Goal: Contribute content: Contribute content

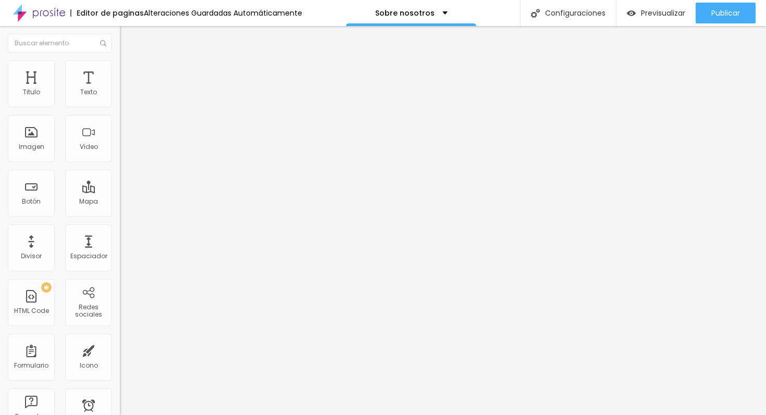
click at [120, 68] on li "Estilo" at bounding box center [180, 65] width 120 height 10
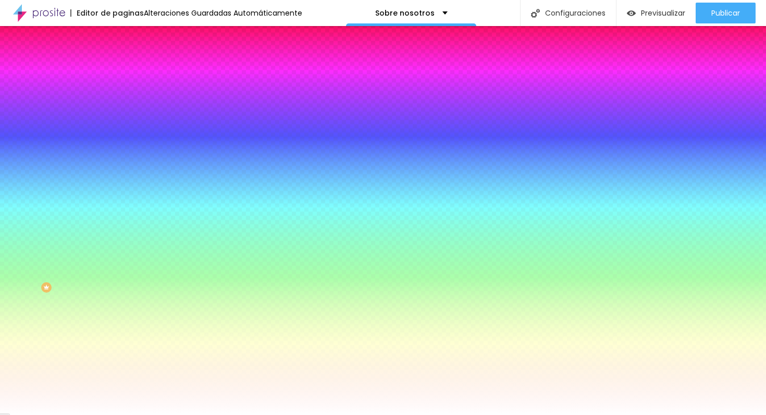
click at [120, 71] on img at bounding box center [124, 75] width 9 height 9
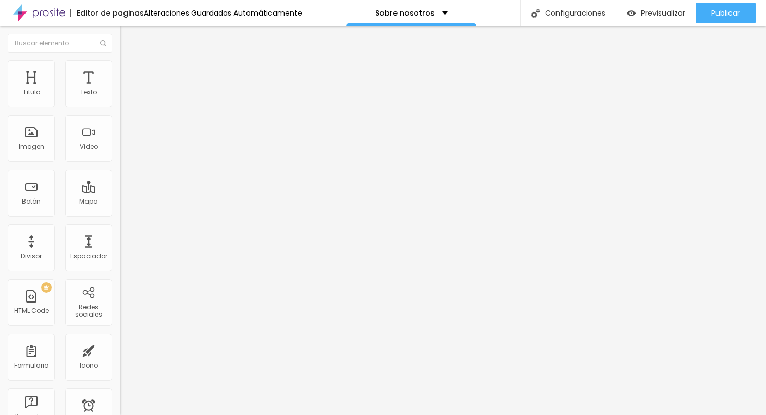
type input "191"
type input "184"
type input "173"
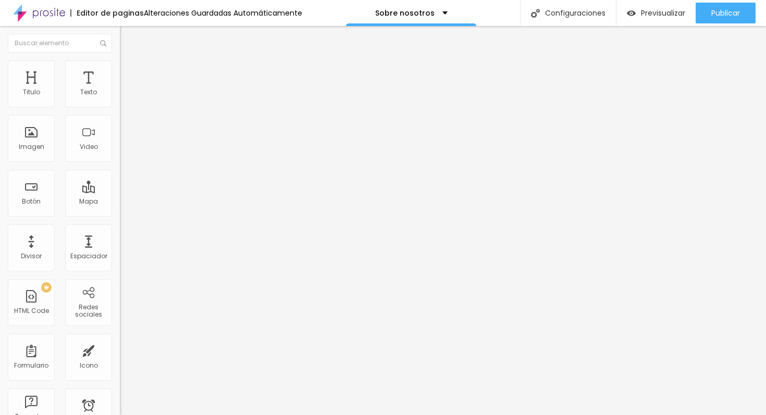
type input "173"
type input "161"
type input "150"
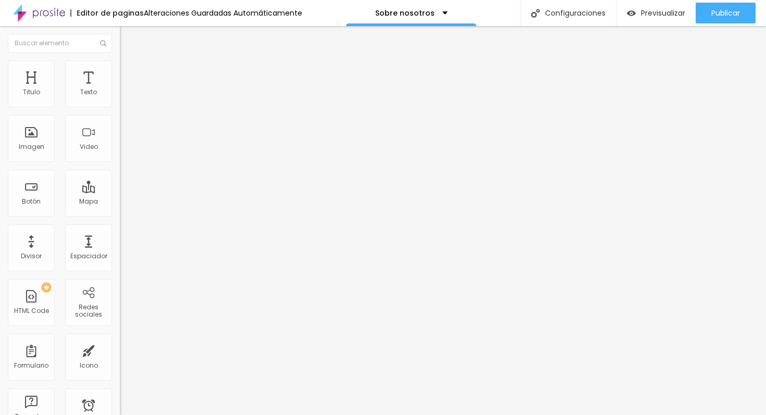
type input "139"
type input "128"
type input "119"
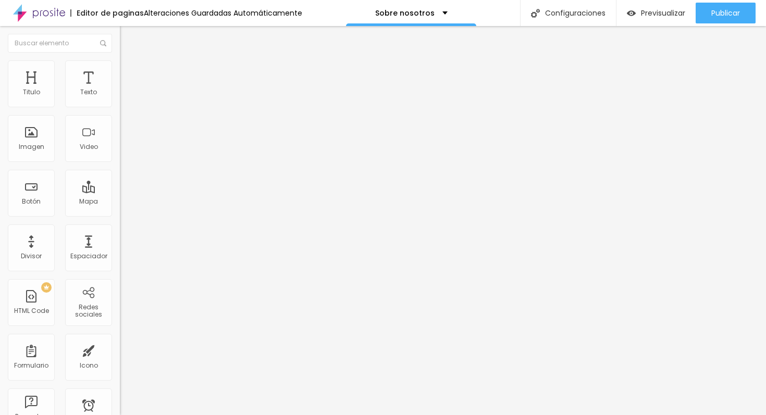
type input "119"
type input "109"
type input "98"
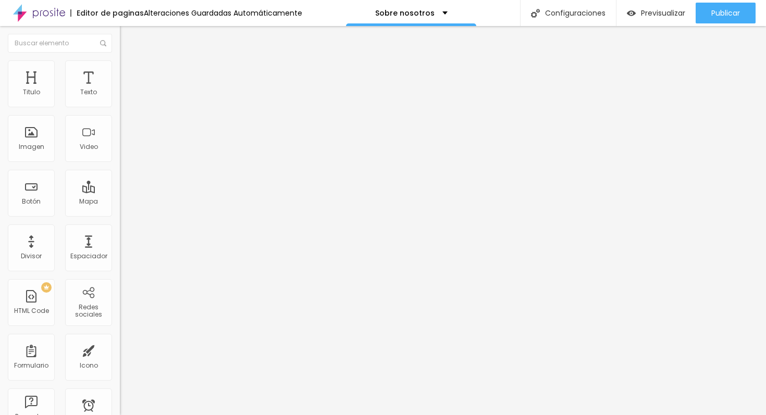
type input "87"
type input "78"
type input "70"
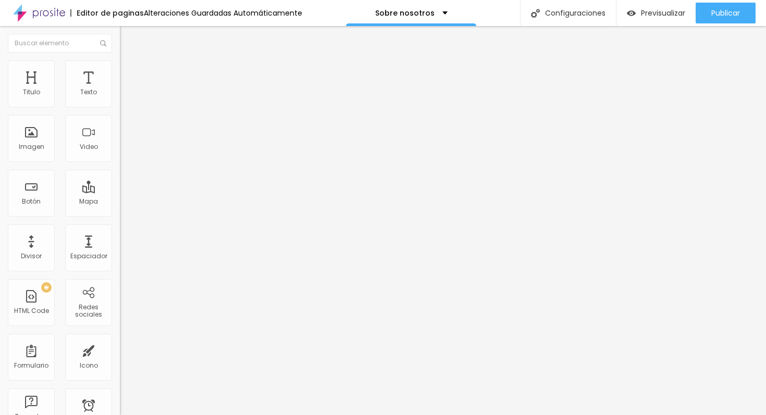
type input "70"
type input "62"
type input "56"
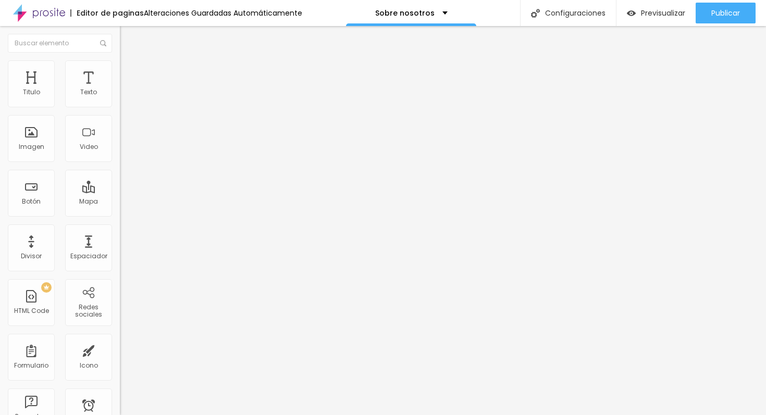
type input "51"
type input "46"
type input "43"
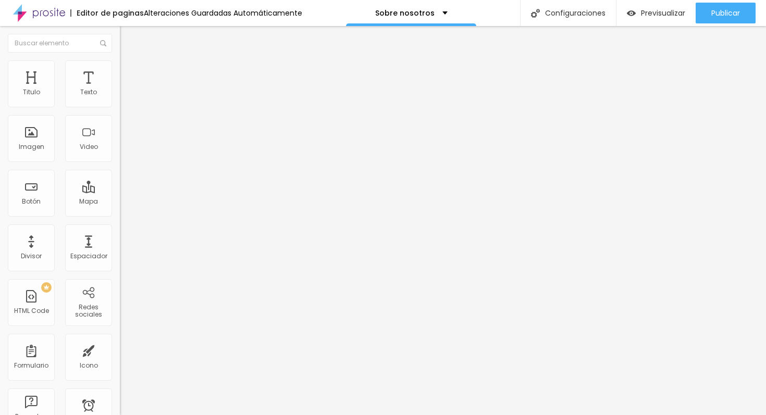
type input "43"
type input "38"
type input "33"
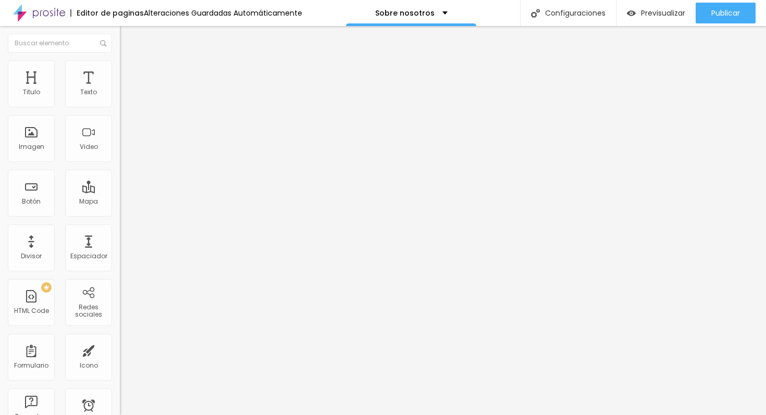
type input "29"
type input "25"
type input "18"
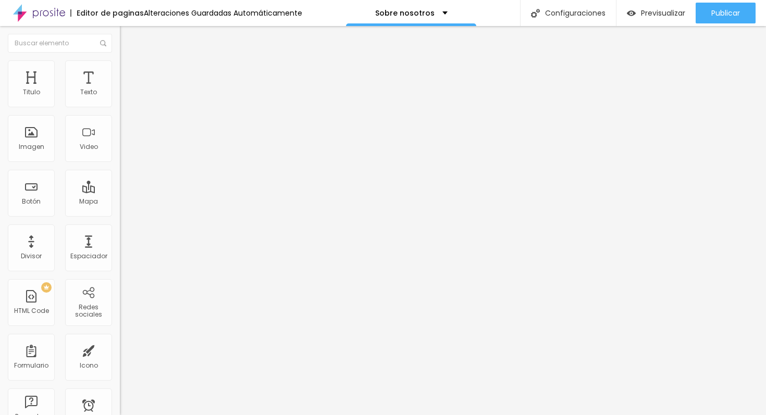
type input "18"
type input "11"
type input "4"
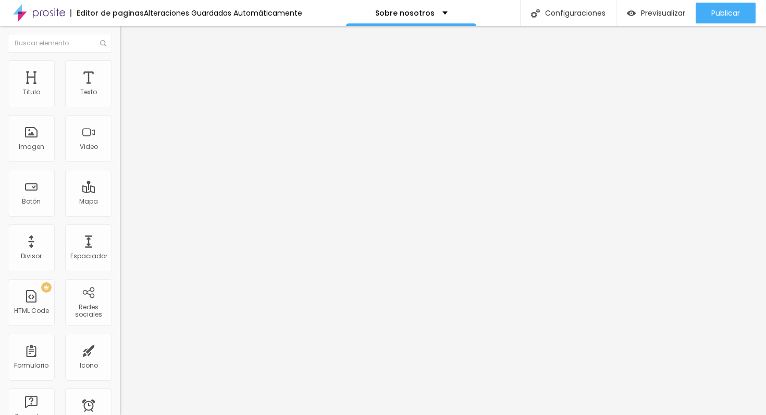
type input "0"
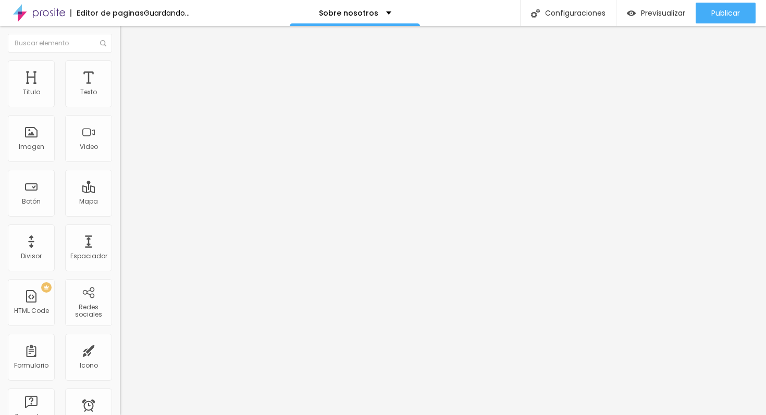
type input "23"
type input "51"
type input "79"
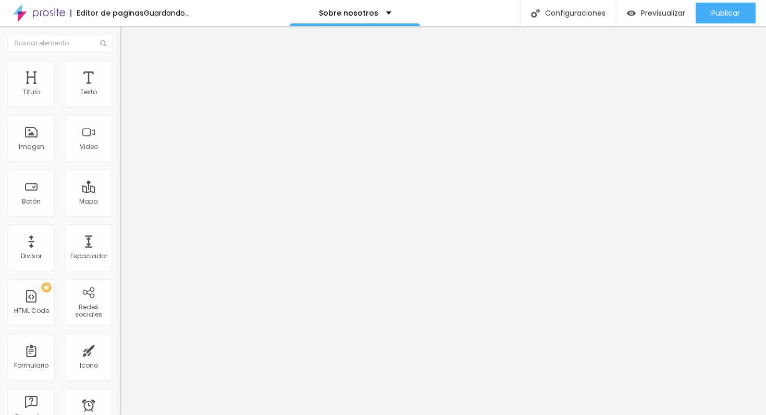
type input "79"
type input "105"
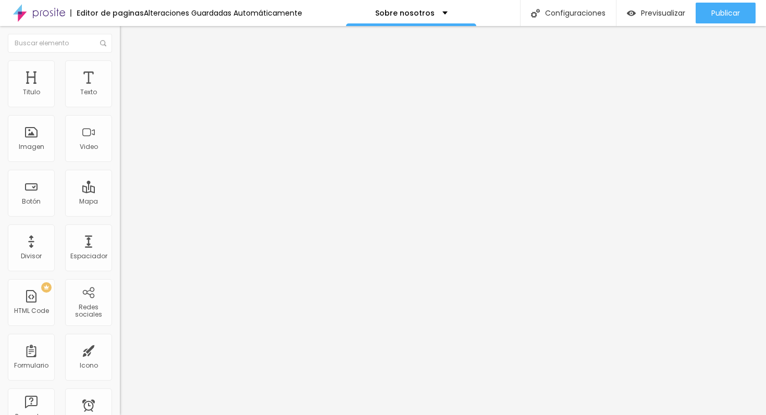
type input "129"
type input "152"
type input "168"
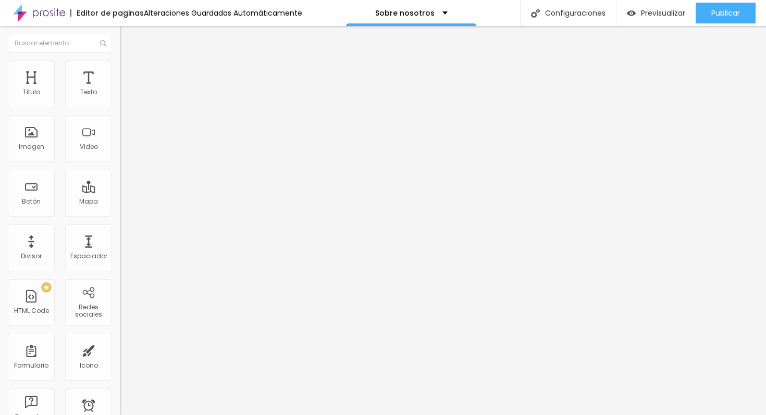
type input "168"
type input "181"
type input "188"
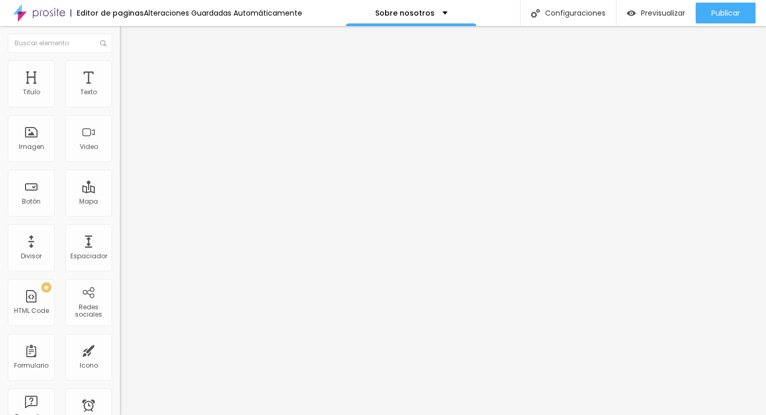
type input "195"
type input "201"
type input "209"
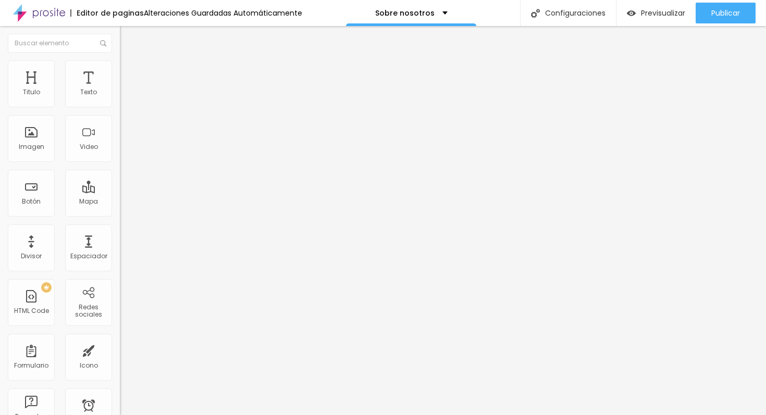
type input "209"
type input "220"
type input "232"
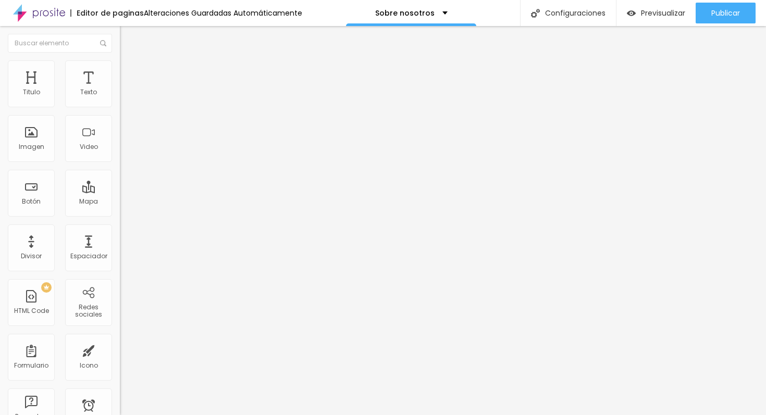
type input "248"
type input "263"
type input "278"
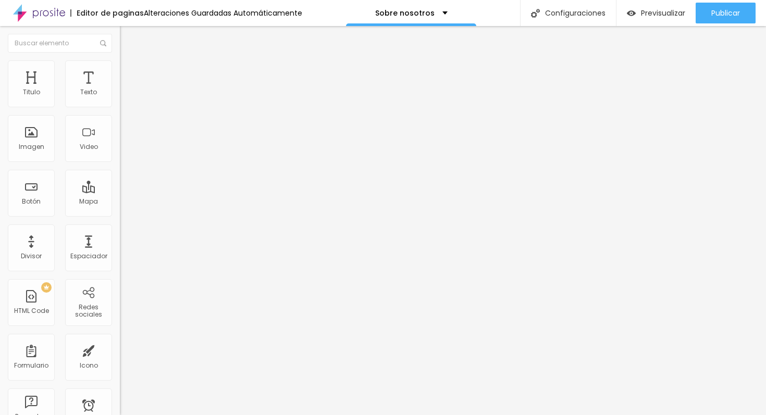
type input "278"
type input "294"
type input "307"
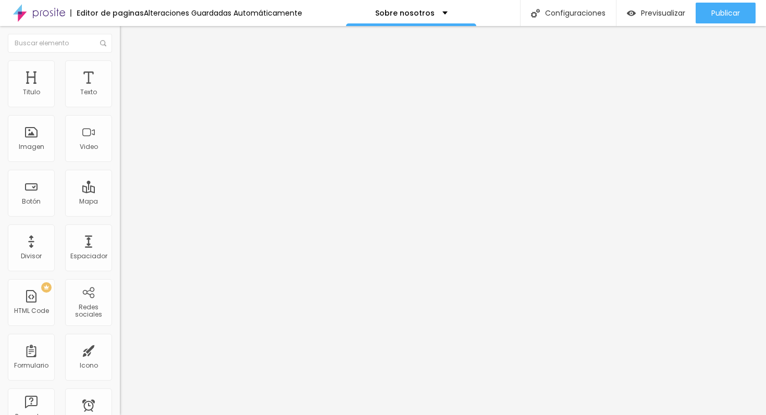
type input "318"
type input "327"
type input "335"
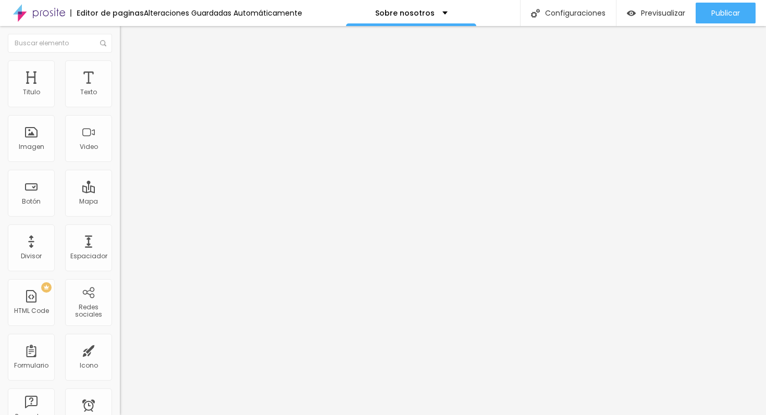
type input "335"
type input "341"
type input "347"
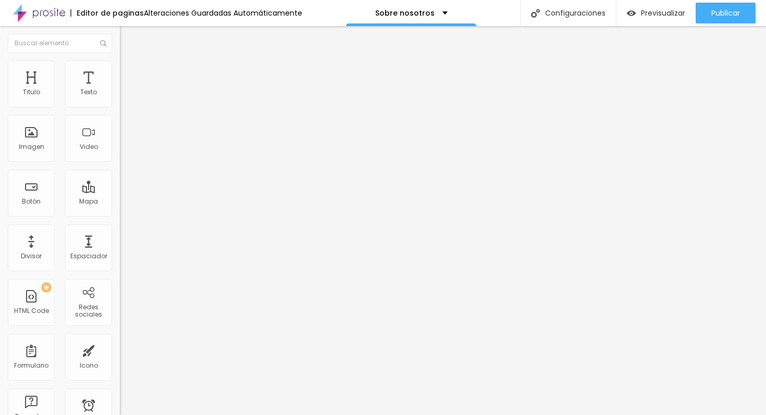
type input "351"
type input "354"
type input "358"
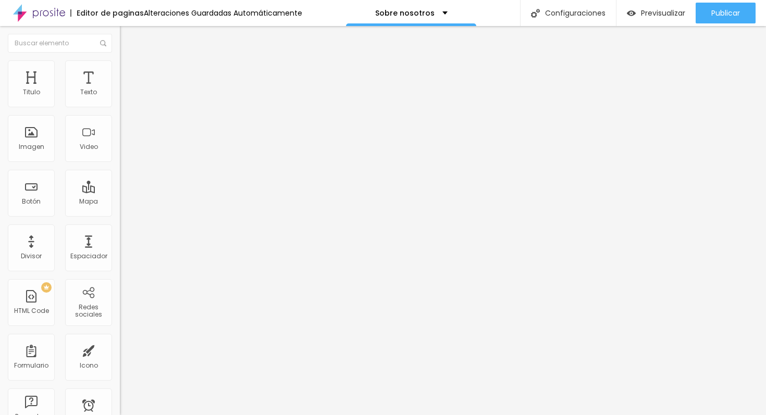
type input "358"
type input "363"
type input "369"
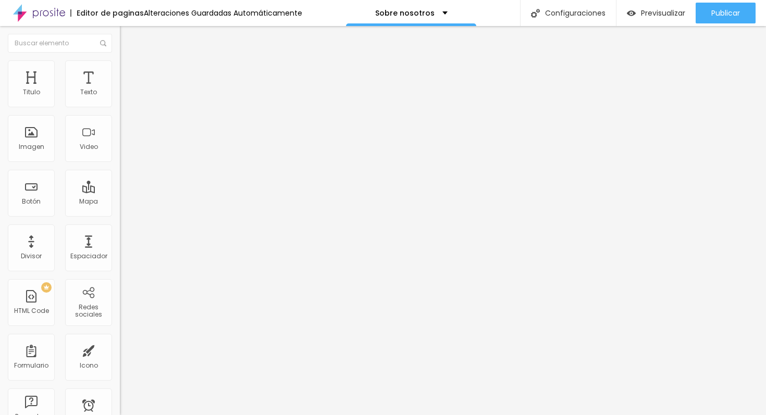
type input "375"
type input "384"
type input "395"
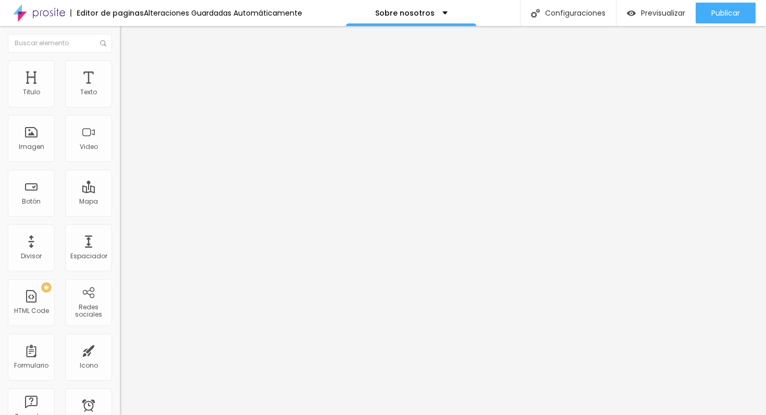
type input "395"
type input "407"
type input "420"
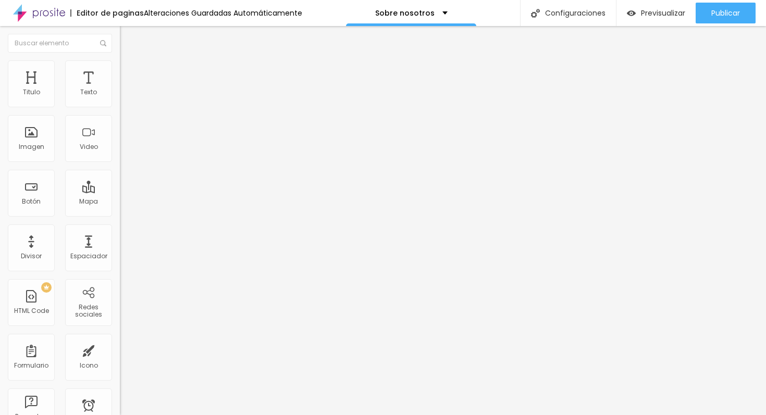
type input "433"
type input "446"
type input "460"
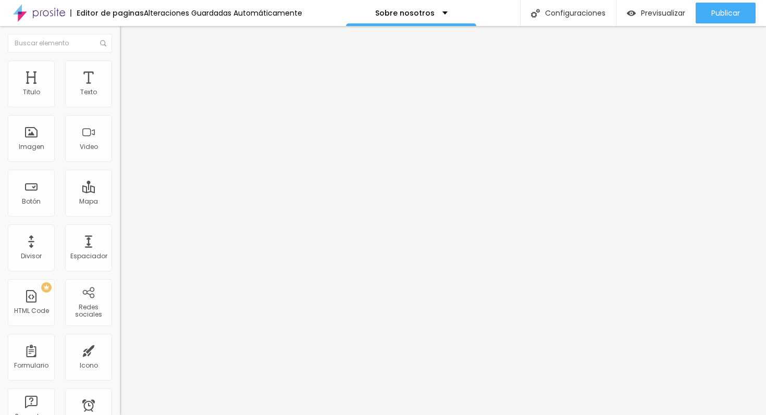
type input "460"
type input "476"
type input "491"
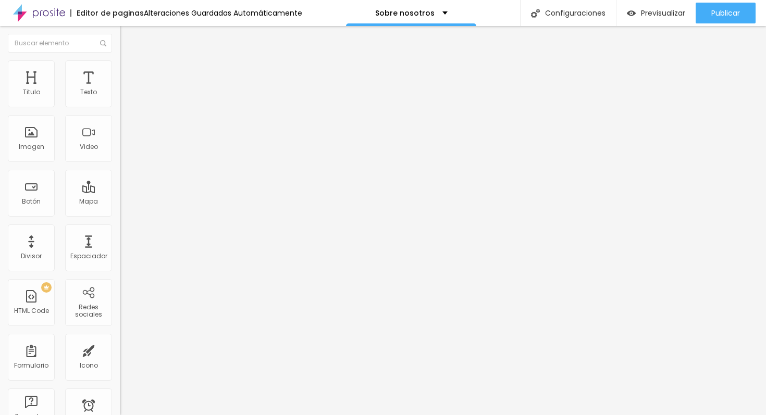
type input "500"
type input "486"
type input "443"
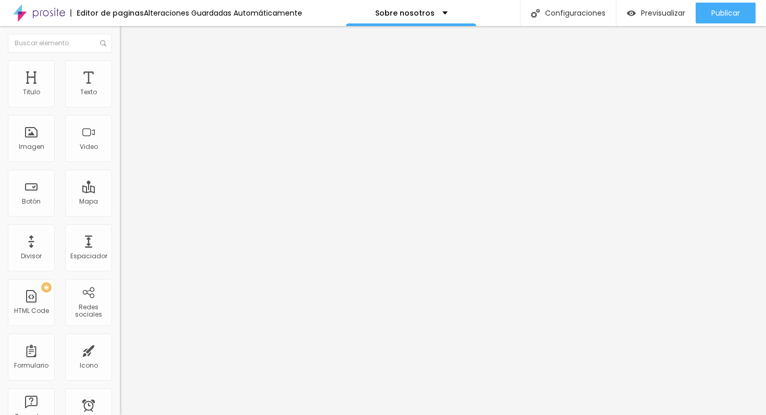
type input "443"
type input "403"
type input "365"
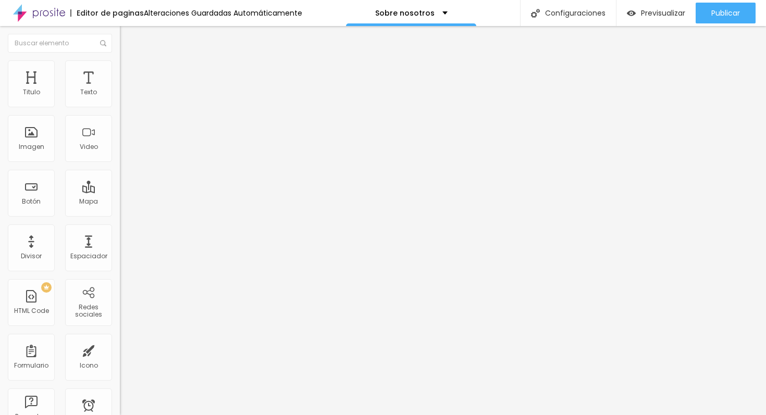
type input "333"
type input "307"
type input "288"
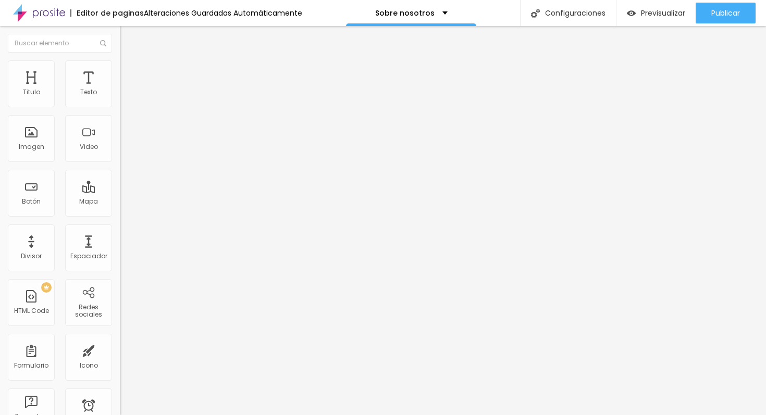
type input "288"
type input "275"
type input "261"
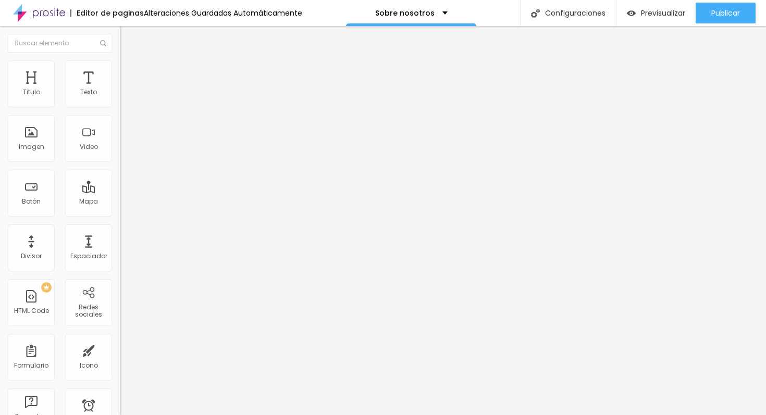
type input "246"
type input "226"
type input "203"
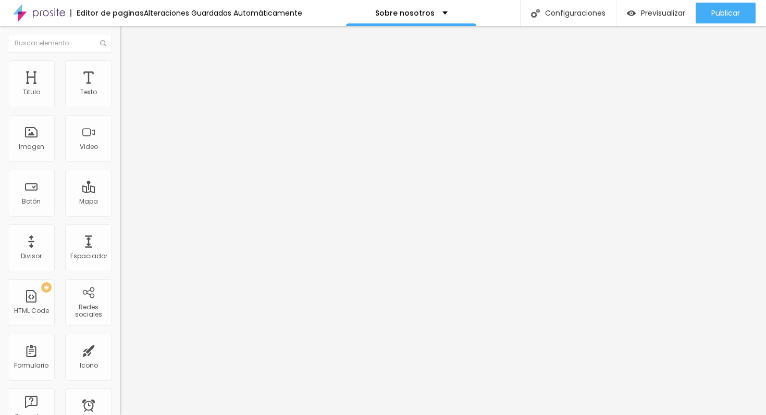
type input "203"
type input "183"
type input "166"
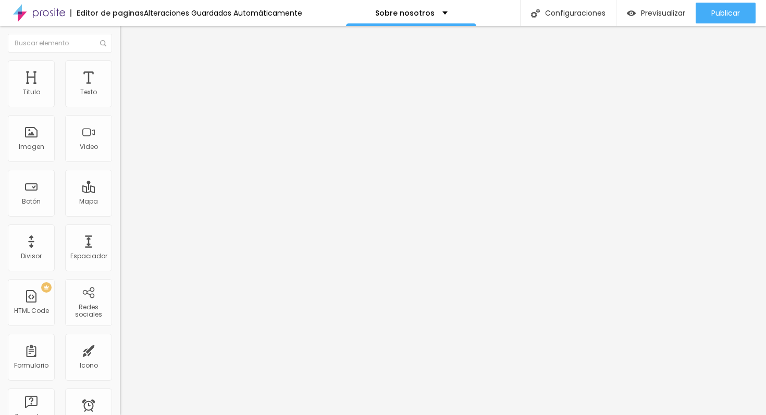
type input "149"
type input "131"
type input "114"
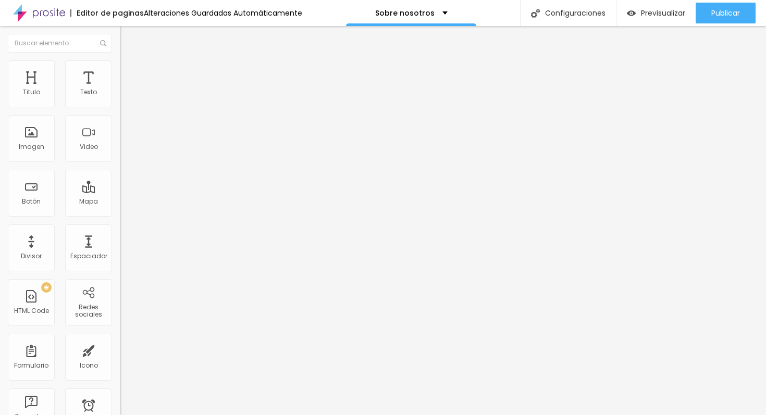
type input "114"
type input "94"
type input "71"
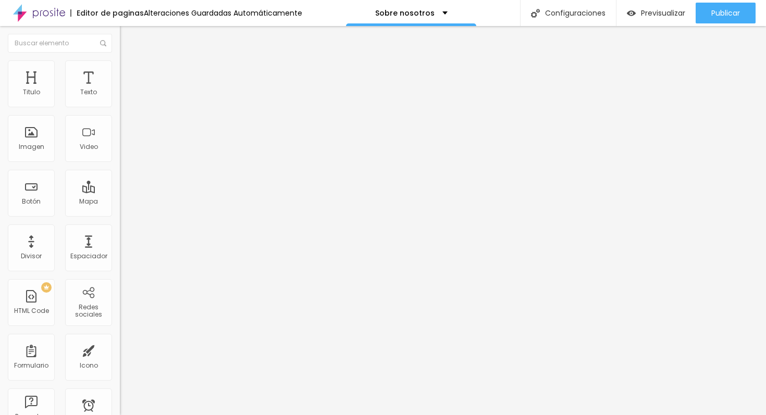
type input "53"
type input "40"
type input "28"
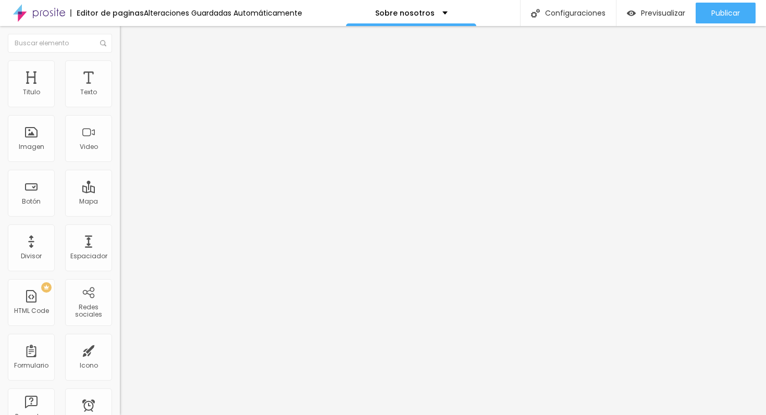
type input "28"
type input "19"
type input "8"
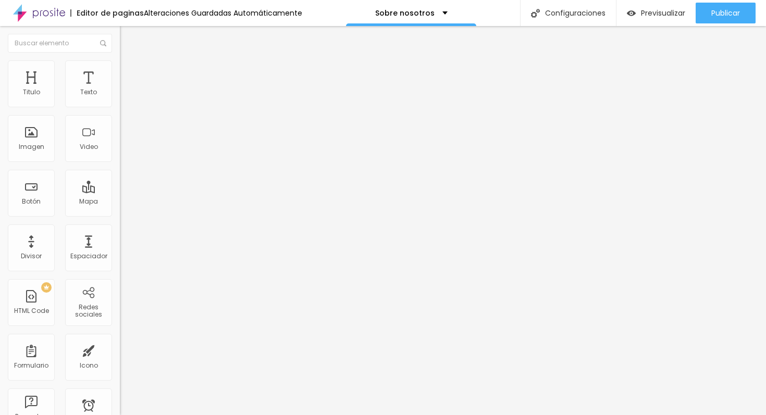
type input "0"
drag, startPoint x: 42, startPoint y: 121, endPoint x: 20, endPoint y: 115, distance: 23.4
type input "0"
click at [120, 350] on input "range" at bounding box center [153, 354] width 67 height 8
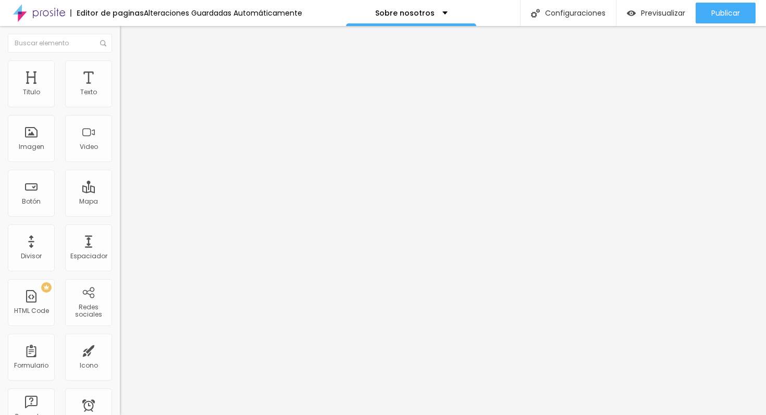
type input "5"
type input "10"
type input "15"
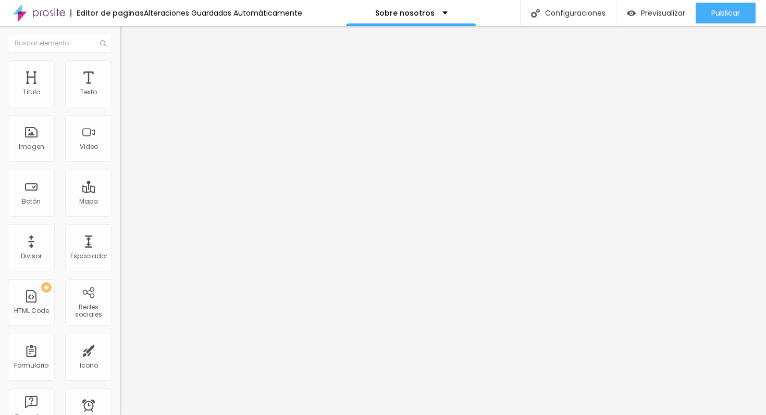
type input "15"
type input "20"
type input "25"
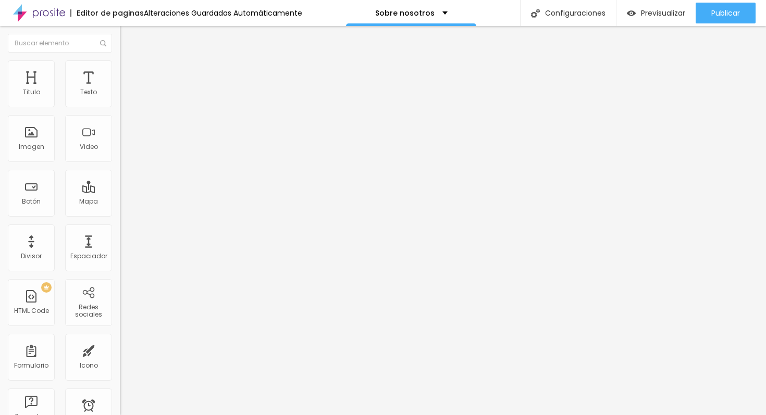
type input "30"
type input "25"
type input "20"
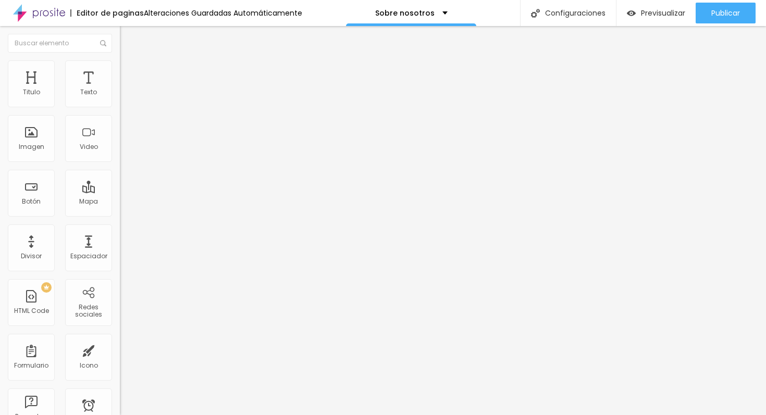
type input "20"
type input "15"
drag, startPoint x: 21, startPoint y: 104, endPoint x: 39, endPoint y: 105, distance: 18.2
click at [120, 202] on input "range" at bounding box center [153, 206] width 67 height 8
click at [128, 39] on img "button" at bounding box center [132, 38] width 8 height 8
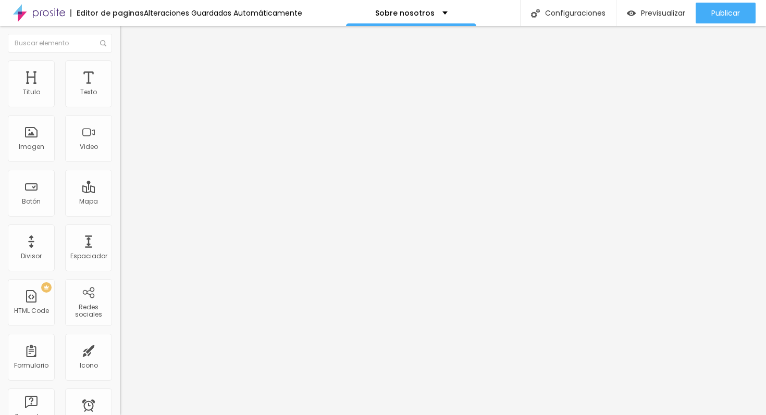
click at [129, 72] on span "Avanzado" at bounding box center [145, 67] width 33 height 9
drag, startPoint x: 30, startPoint y: 104, endPoint x: 0, endPoint y: 99, distance: 30.7
click at [120, 99] on div "0 Espacio de arriba 10 Espacio de bajo ID Html Clases Html Visible en dispositi…" at bounding box center [180, 293] width 120 height 445
click at [120, 339] on input "range" at bounding box center [153, 343] width 67 height 8
click at [120, 65] on img at bounding box center [124, 64] width 9 height 9
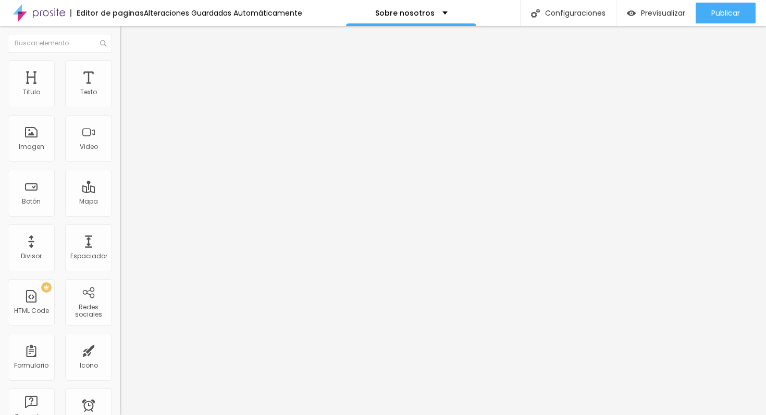
click at [120, 71] on img at bounding box center [124, 75] width 9 height 9
drag, startPoint x: 24, startPoint y: 104, endPoint x: 0, endPoint y: 104, distance: 24.0
click at [120, 202] on input "range" at bounding box center [153, 206] width 67 height 8
click at [120, 71] on li "Avanzado" at bounding box center [180, 76] width 120 height 10
click at [120, 202] on input "range" at bounding box center [153, 206] width 67 height 8
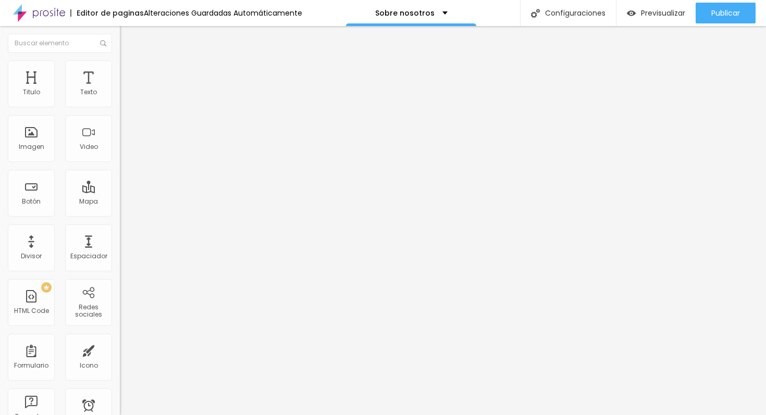
click at [120, 66] on li "Estilo" at bounding box center [180, 65] width 120 height 10
click at [125, 150] on icon "button" at bounding box center [127, 148] width 4 height 4
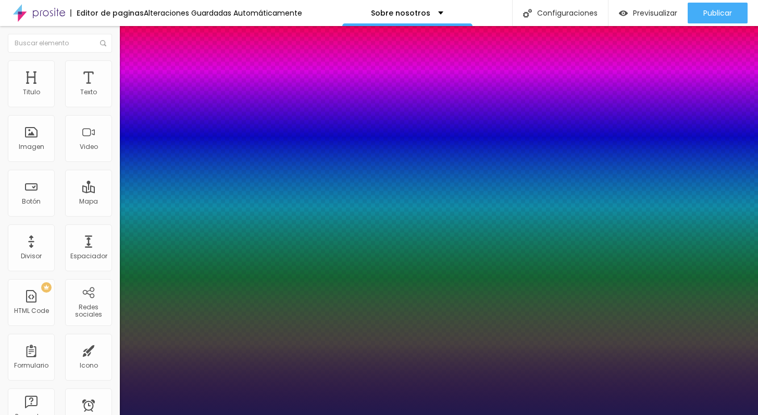
drag, startPoint x: 142, startPoint y: 293, endPoint x: 155, endPoint y: 293, distance: 13.5
click at [636, 415] on div at bounding box center [379, 415] width 758 height 0
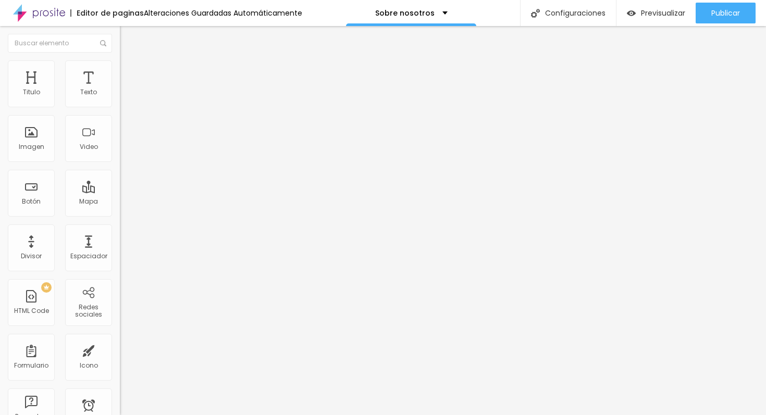
click at [120, 63] on img at bounding box center [124, 64] width 9 height 9
click at [120, 60] on li "Estilo" at bounding box center [180, 55] width 120 height 10
click at [128, 39] on img "button" at bounding box center [132, 38] width 8 height 8
click at [129, 72] on span "Avanzado" at bounding box center [145, 67] width 33 height 9
click at [120, 192] on input "range" at bounding box center [153, 196] width 67 height 8
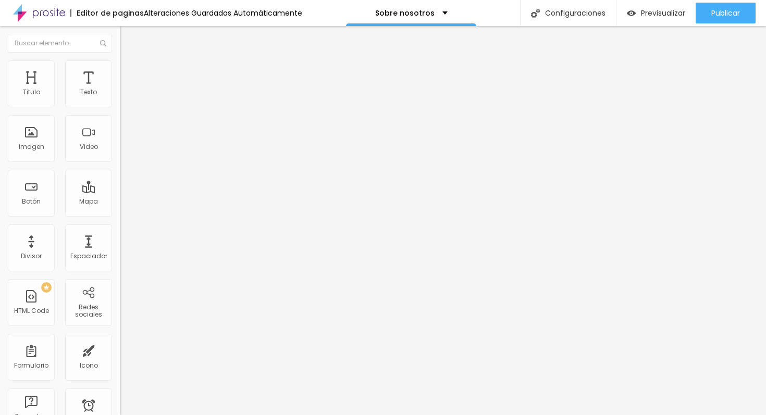
click at [120, 339] on input "range" at bounding box center [153, 343] width 67 height 8
click at [120, 130] on button "button" at bounding box center [127, 129] width 15 height 11
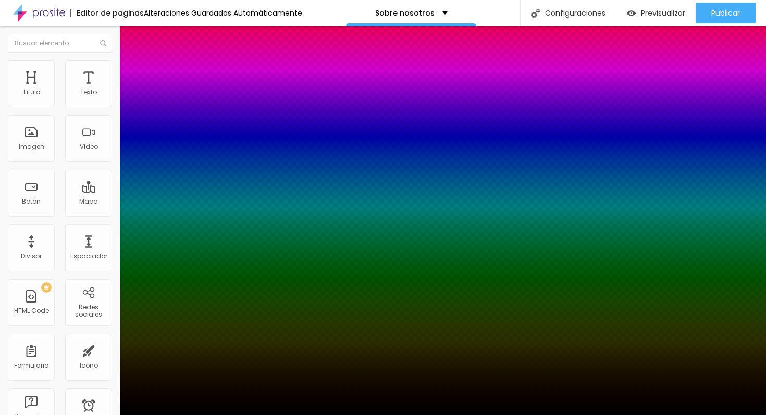
click at [55, 415] on div at bounding box center [383, 415] width 766 height 0
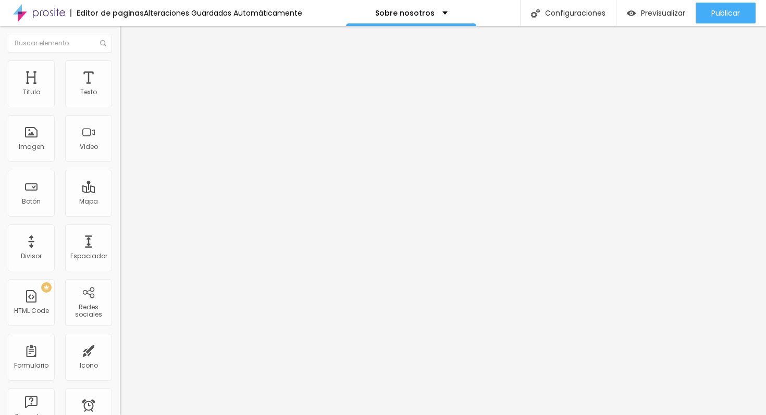
click at [124, 97] on icon "button" at bounding box center [127, 94] width 6 height 6
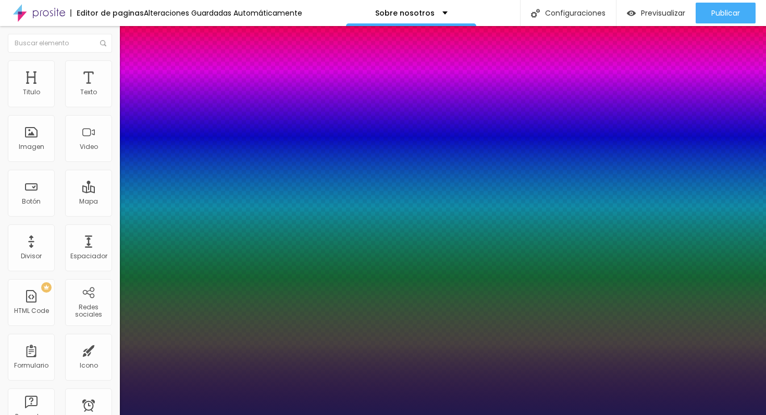
click at [589, 415] on div at bounding box center [383, 415] width 766 height 0
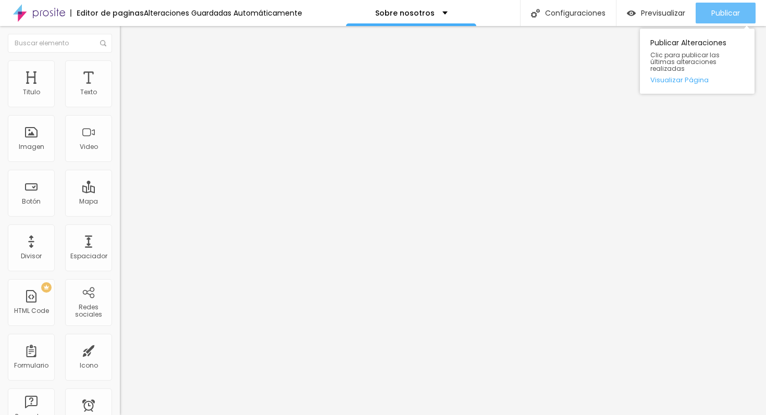
click at [734, 14] on span "Publicar" at bounding box center [725, 13] width 29 height 8
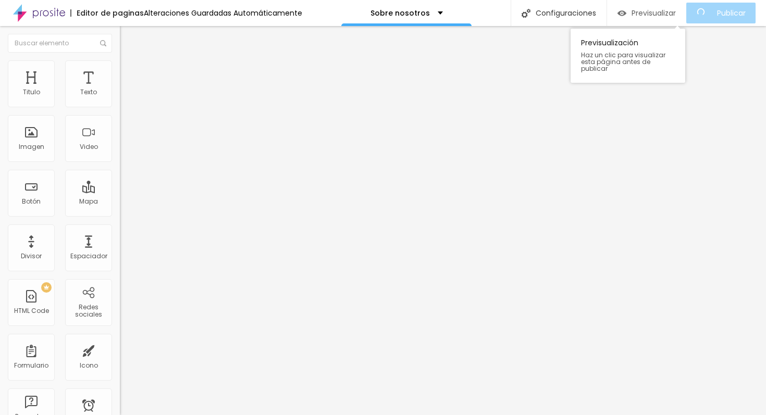
click at [651, 18] on div "Previsualizar" at bounding box center [647, 13] width 58 height 21
